Goal: Information Seeking & Learning: Learn about a topic

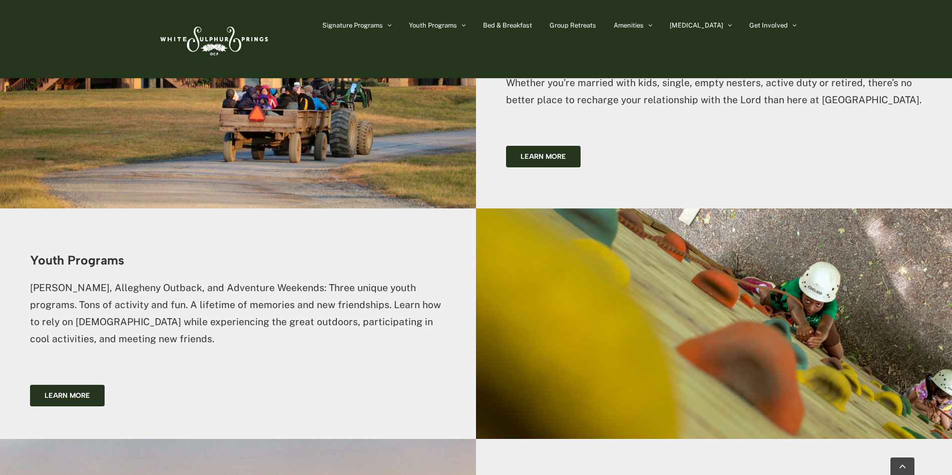
scroll to position [926, 0]
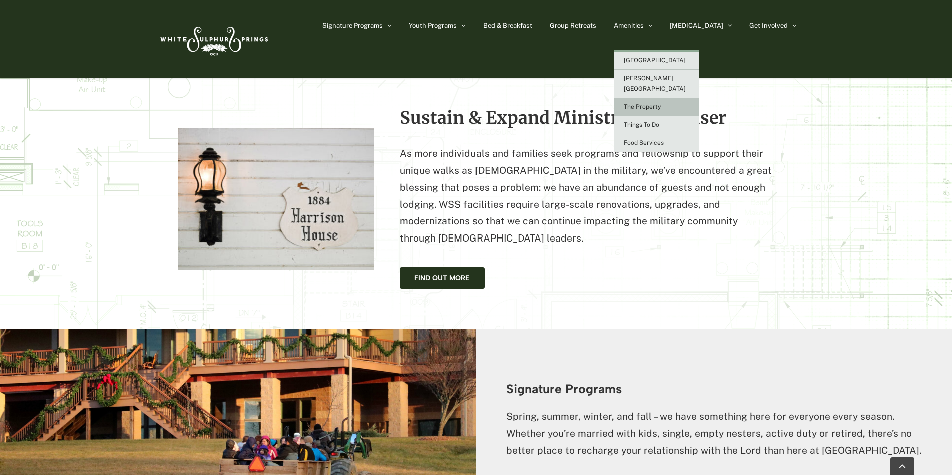
click at [671, 98] on link "The Property" at bounding box center [656, 107] width 85 height 18
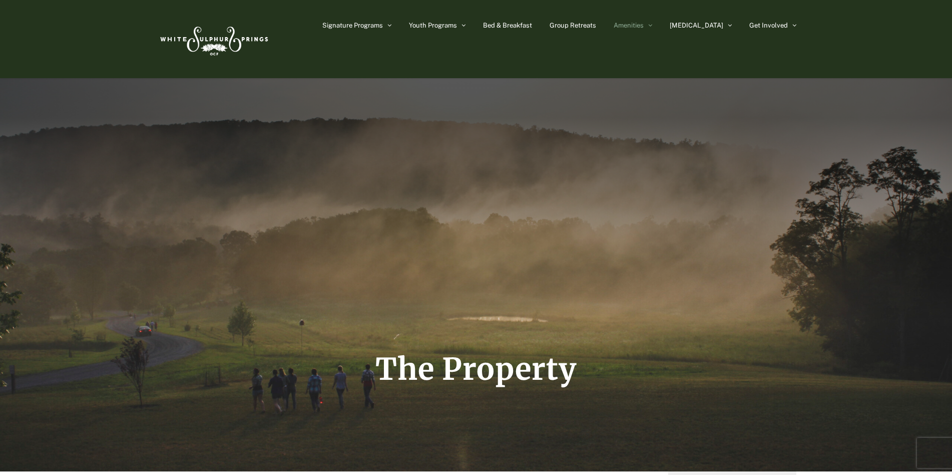
scroll to position [250, 0]
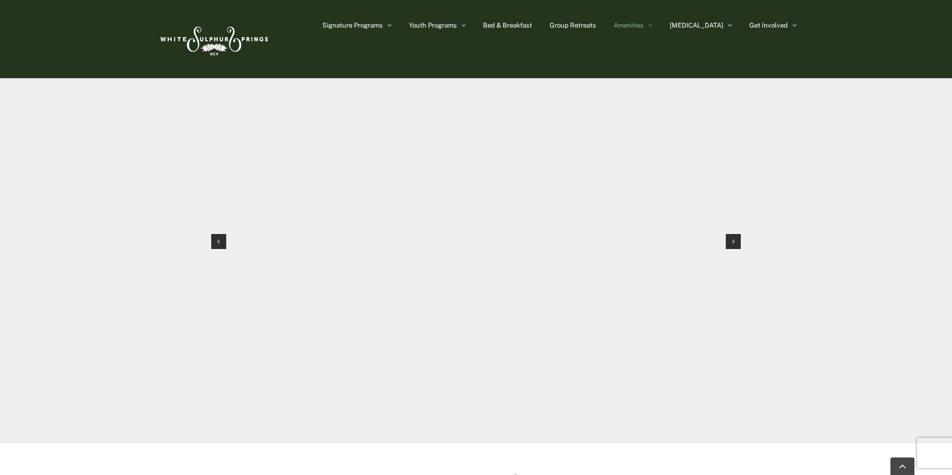
scroll to position [1051, 0]
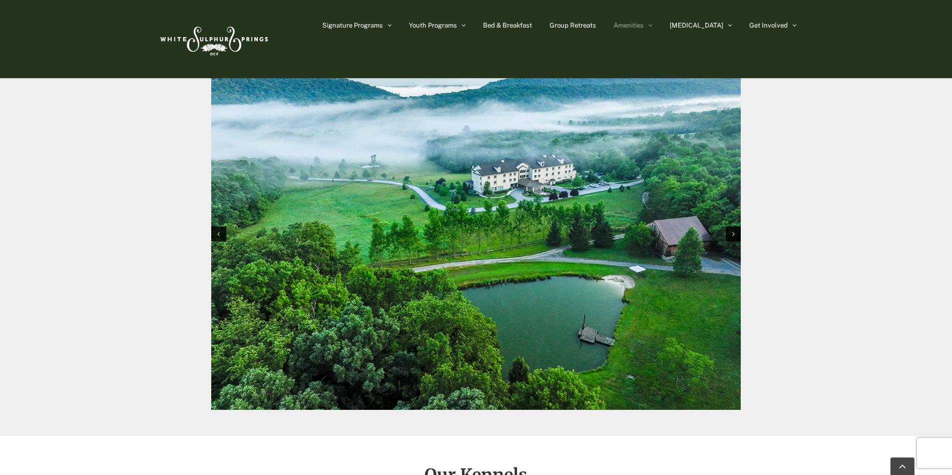
click at [742, 279] on div "Photos from around the property Swipe to view gallery" at bounding box center [475, 207] width 555 height 457
click at [734, 242] on img "1 / 10" at bounding box center [476, 233] width 530 height 353
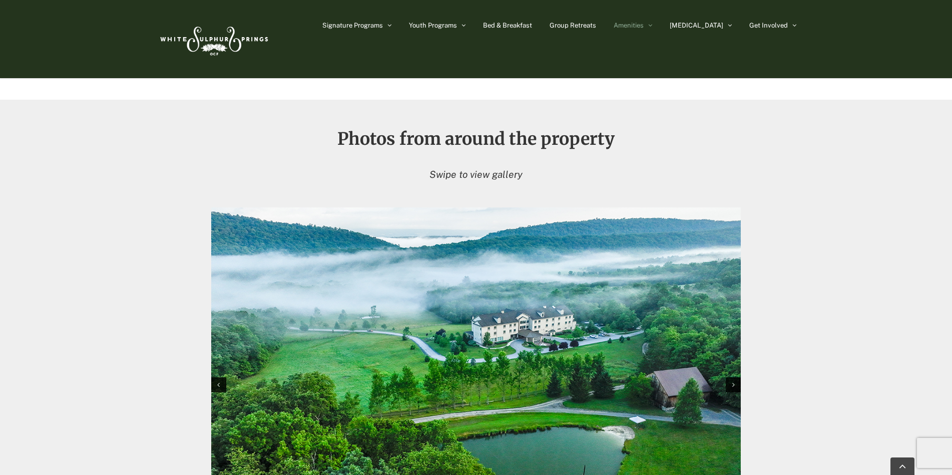
scroll to position [1001, 0]
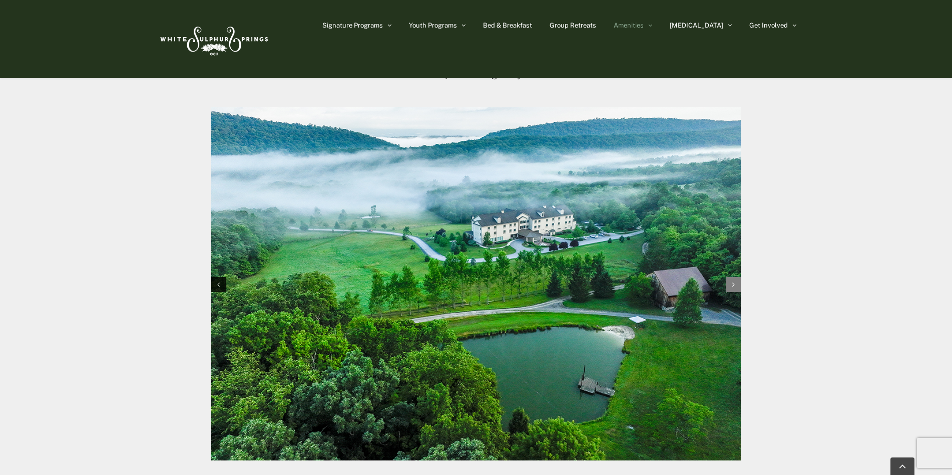
click at [732, 283] on icon "Next slide" at bounding box center [733, 284] width 3 height 7
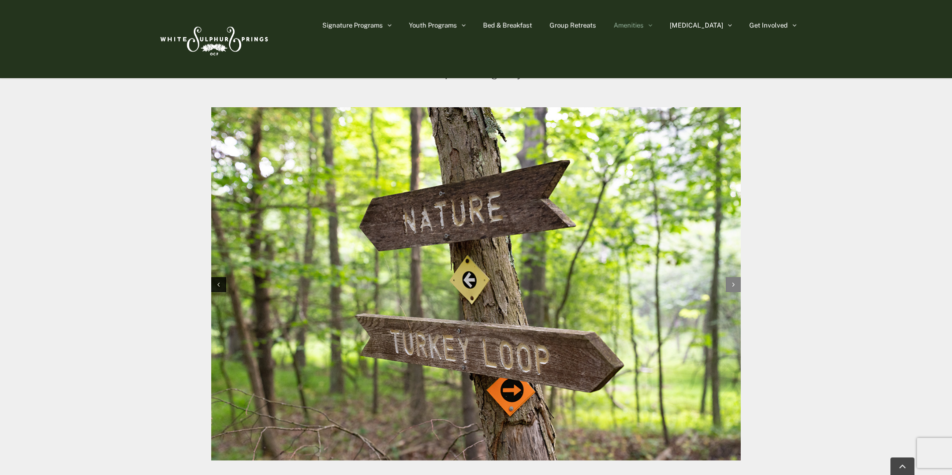
click at [733, 284] on icon "Next slide" at bounding box center [733, 284] width 3 height 7
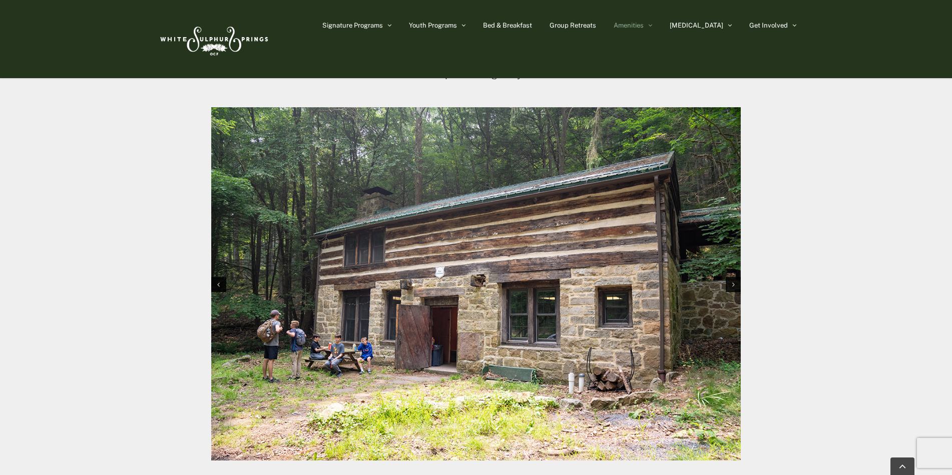
scroll to position [1051, 0]
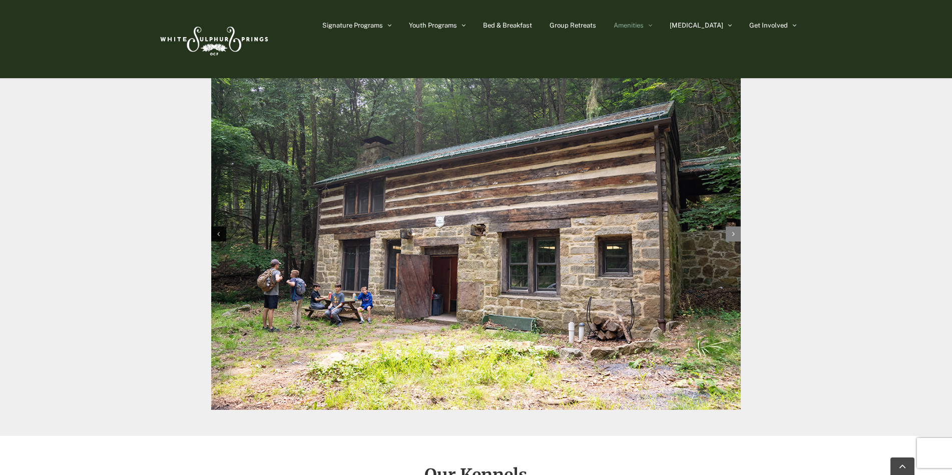
click at [735, 237] on div "Next slide" at bounding box center [733, 233] width 15 height 15
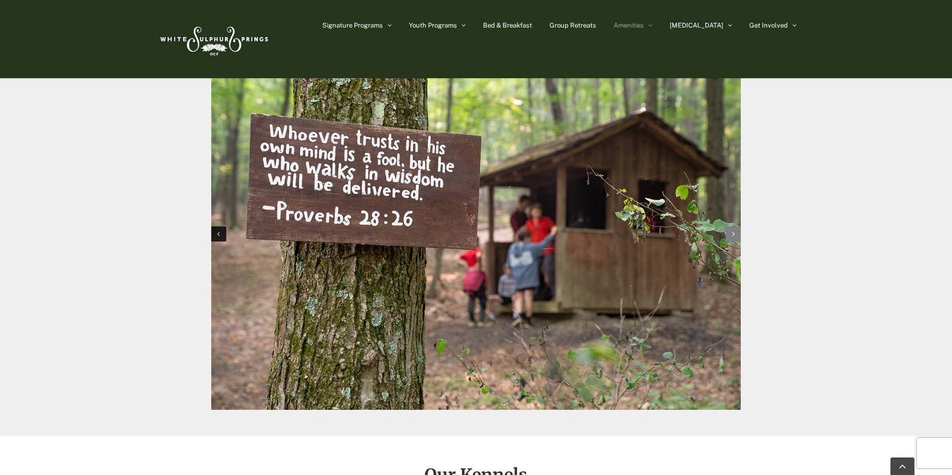
click at [728, 239] on div "Next slide" at bounding box center [733, 233] width 15 height 15
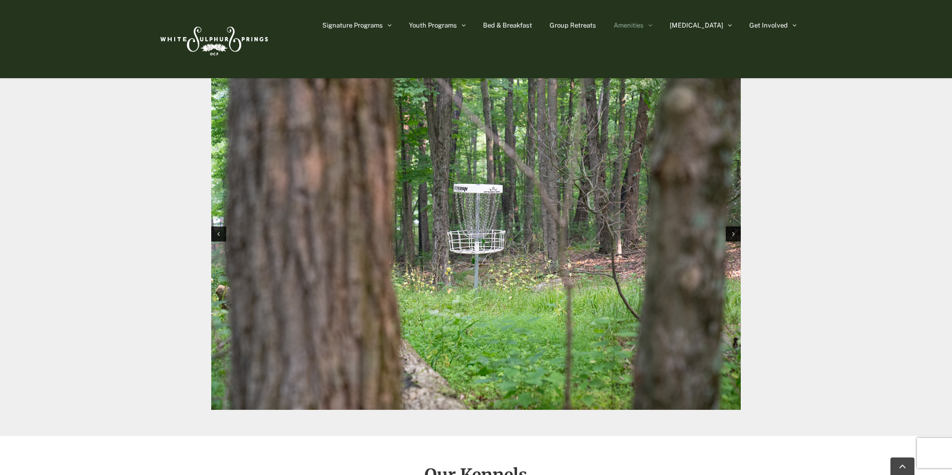
click at [740, 243] on img "5 / 10" at bounding box center [476, 233] width 530 height 353
click at [734, 240] on div "Next slide" at bounding box center [733, 233] width 15 height 15
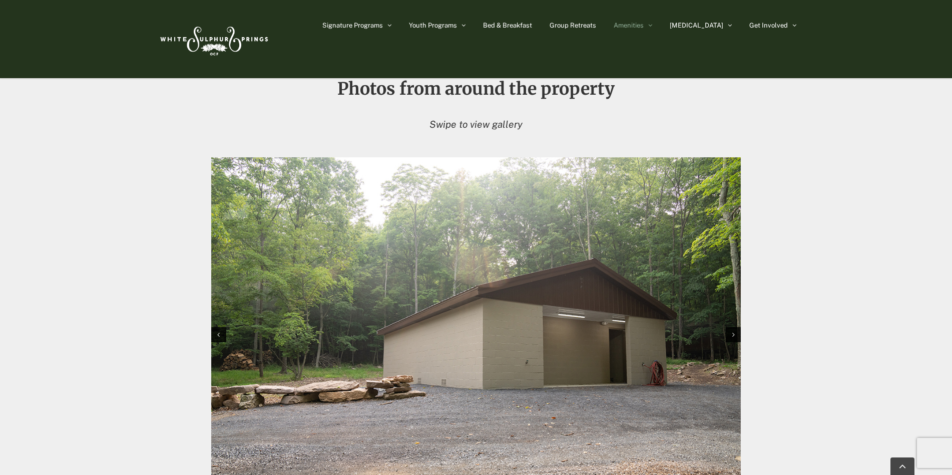
scroll to position [1001, 0]
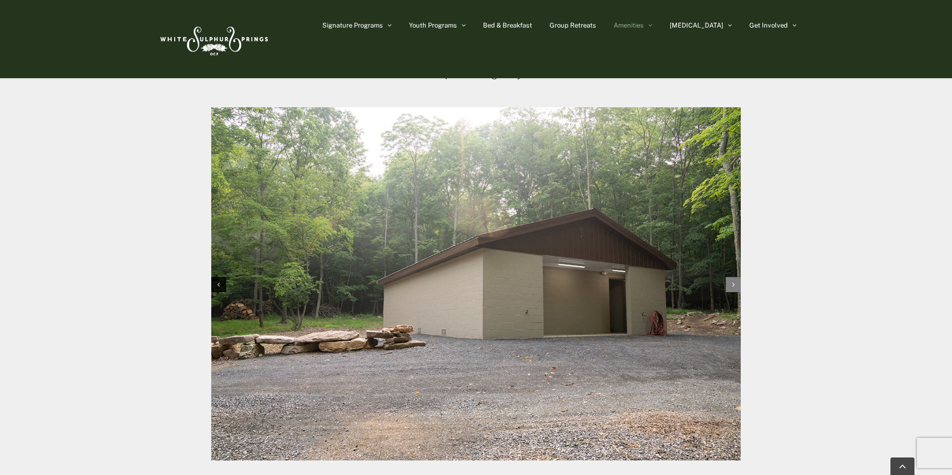
click at [734, 291] on div "Next slide" at bounding box center [733, 284] width 15 height 15
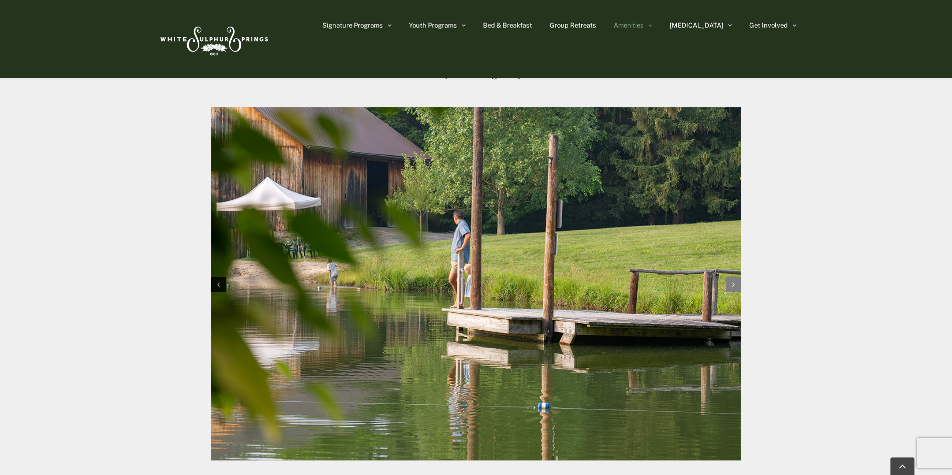
click at [741, 280] on div "Next slide" at bounding box center [733, 284] width 15 height 15
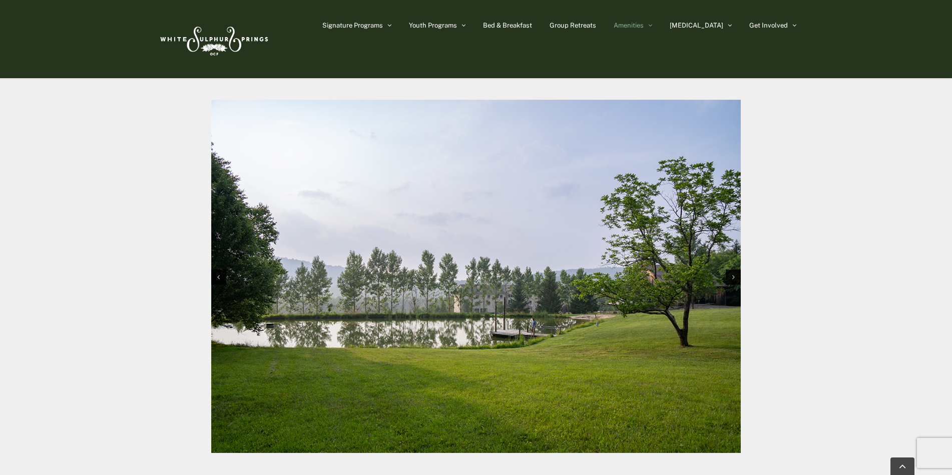
scroll to position [1051, 0]
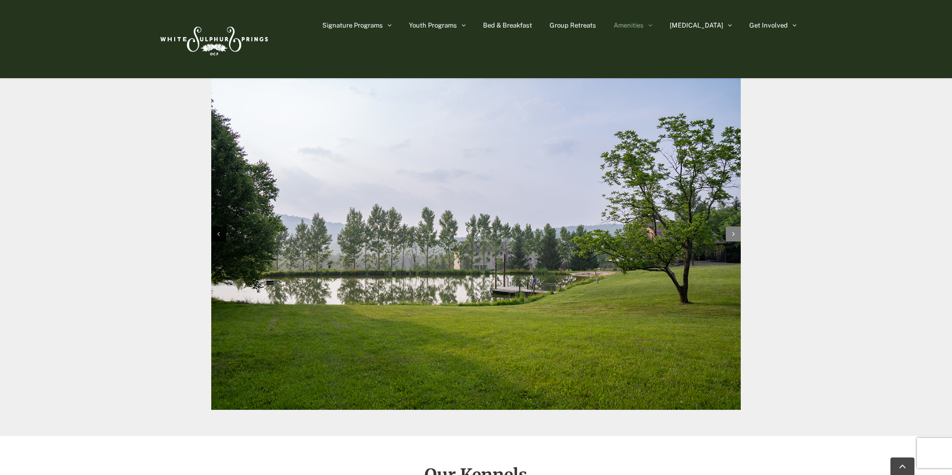
click at [734, 233] on icon "Next slide" at bounding box center [733, 233] width 3 height 7
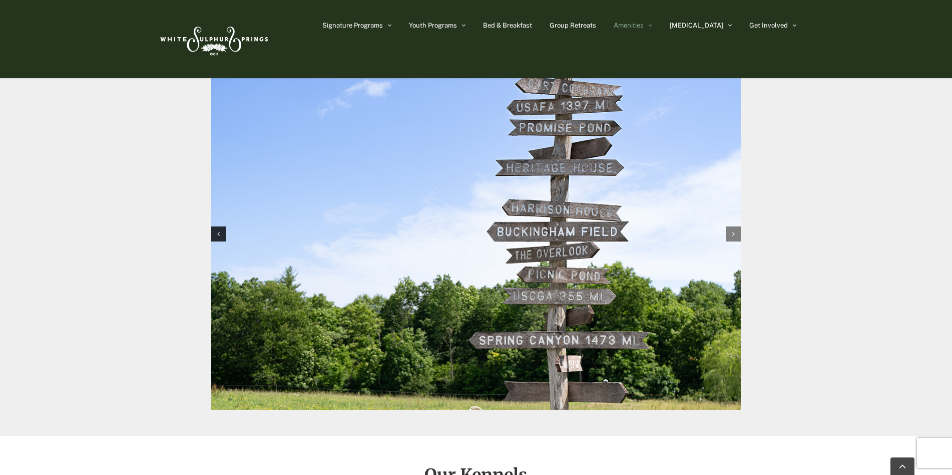
click at [733, 232] on icon "Next slide" at bounding box center [733, 233] width 3 height 7
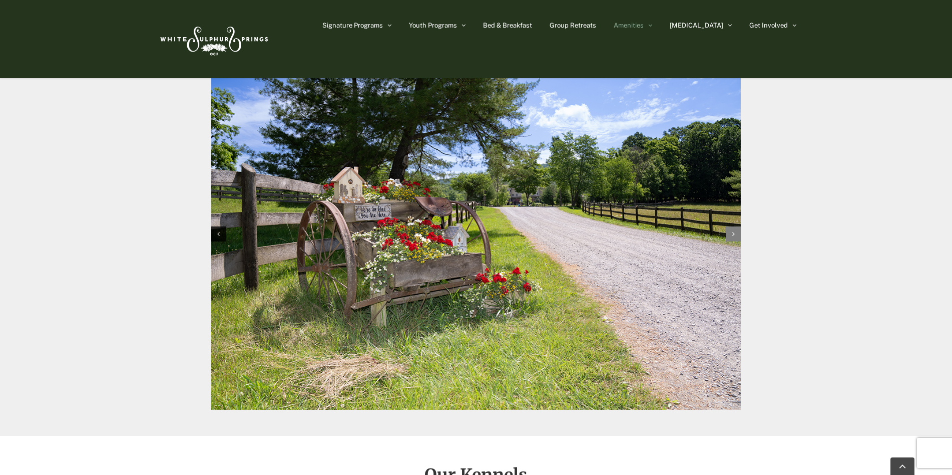
click at [733, 232] on icon "Next slide" at bounding box center [733, 233] width 3 height 7
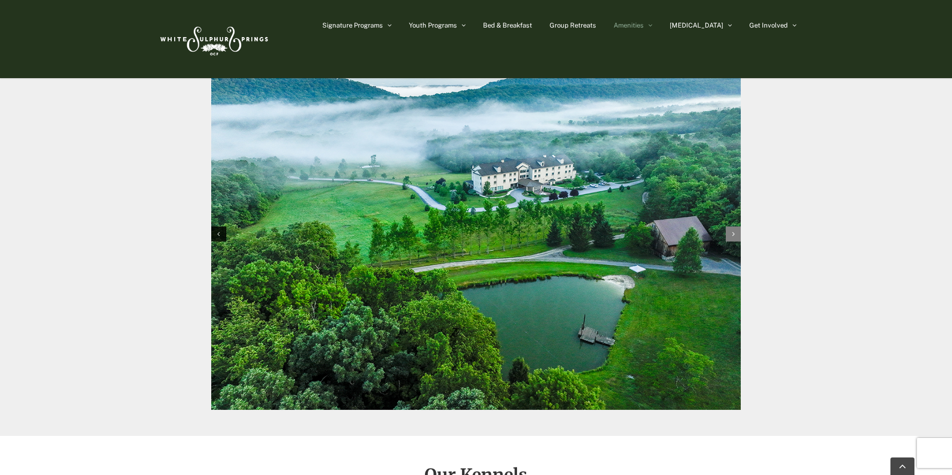
click at [735, 235] on icon "Next slide" at bounding box center [733, 233] width 3 height 7
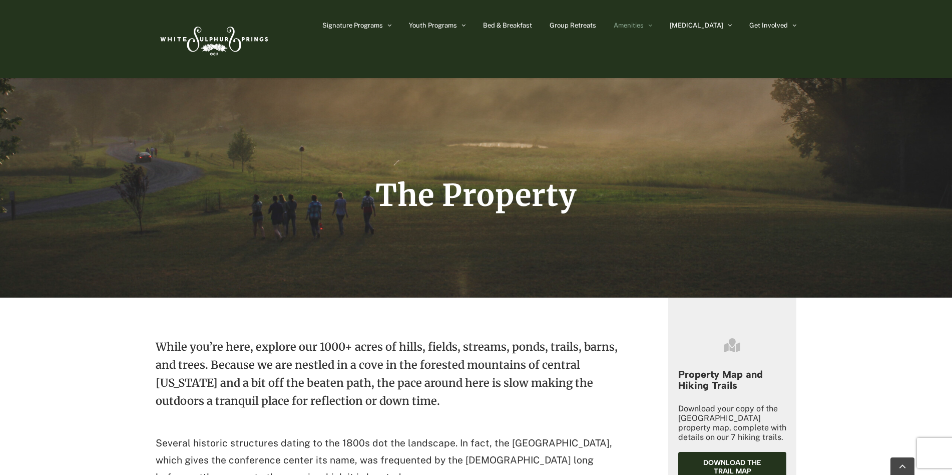
scroll to position [0, 0]
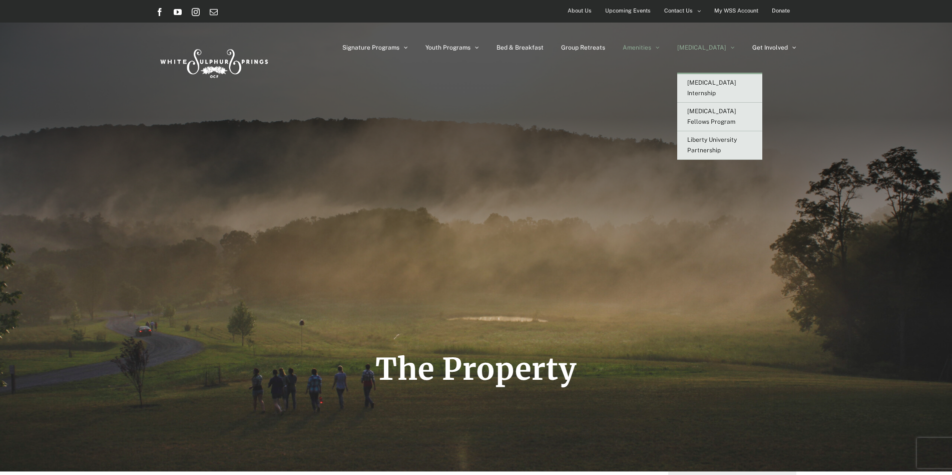
click at [721, 53] on link "[MEDICAL_DATA]" at bounding box center [706, 48] width 58 height 50
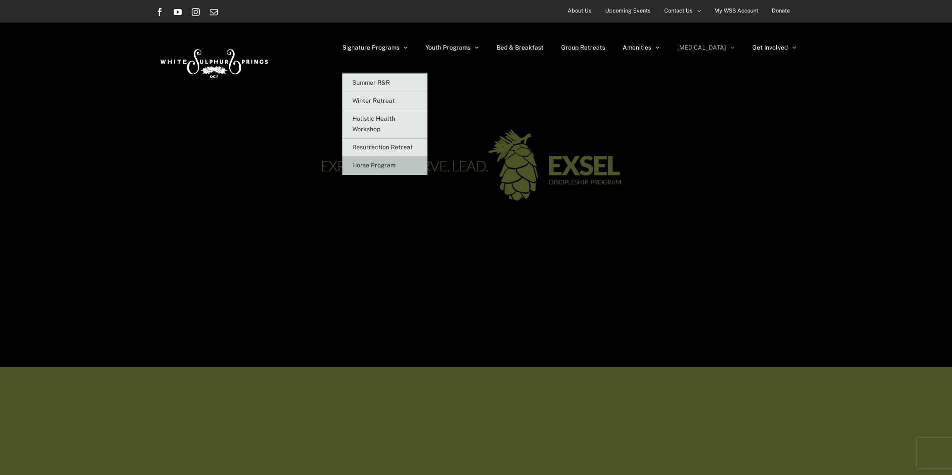
click at [427, 161] on link "Horse Program" at bounding box center [384, 166] width 85 height 18
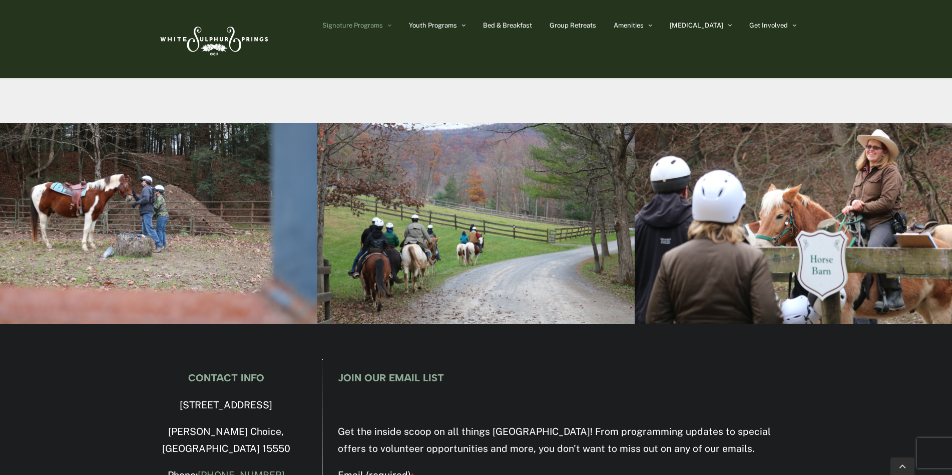
scroll to position [4854, 0]
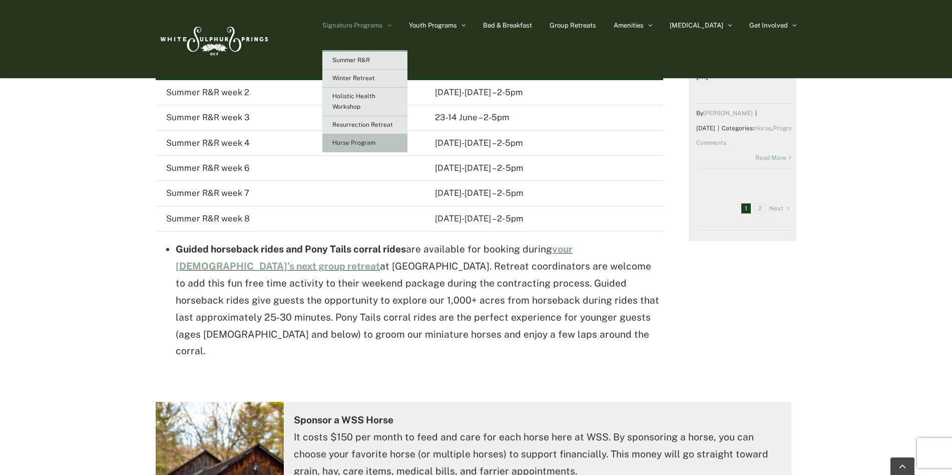
scroll to position [651, 0]
